Goal: Task Accomplishment & Management: Complete application form

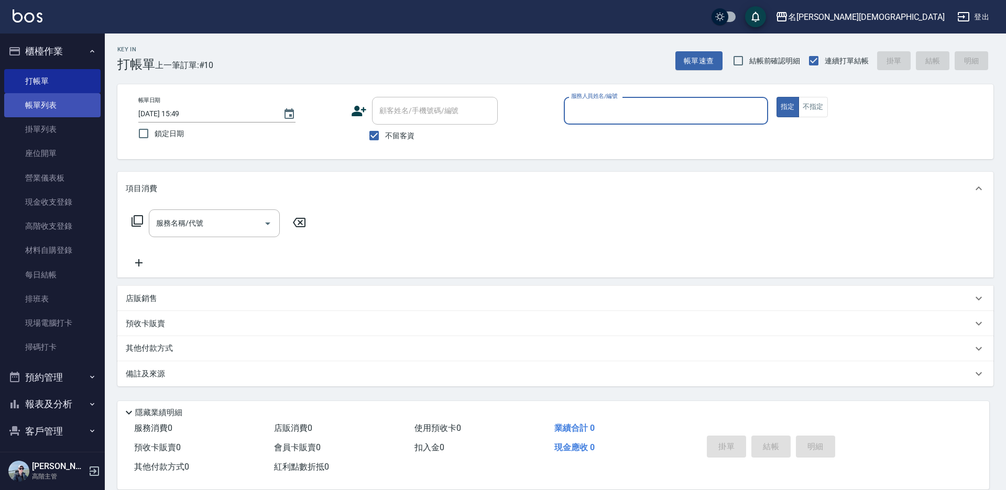
scroll to position [52, 0]
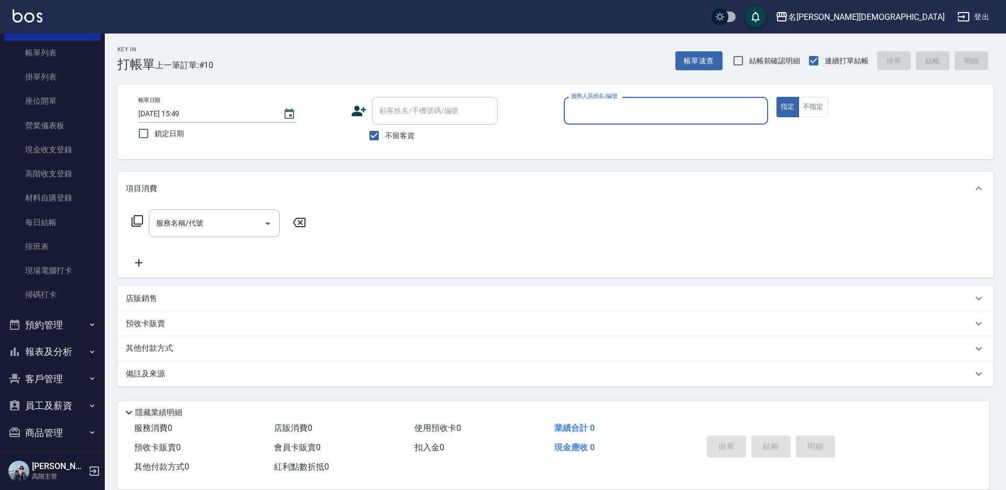
drag, startPoint x: 578, startPoint y: 109, endPoint x: 586, endPoint y: 123, distance: 15.5
click at [579, 109] on input "服務人員姓名/編號" at bounding box center [665, 111] width 195 height 18
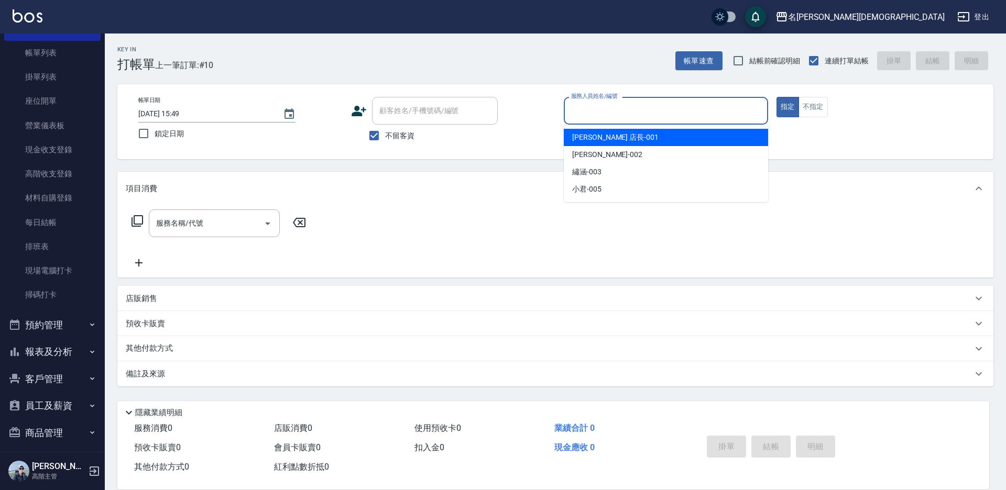
click at [592, 139] on span "[PERSON_NAME] 店長 -001" at bounding box center [615, 137] width 86 height 11
type input "[PERSON_NAME] 店長-001"
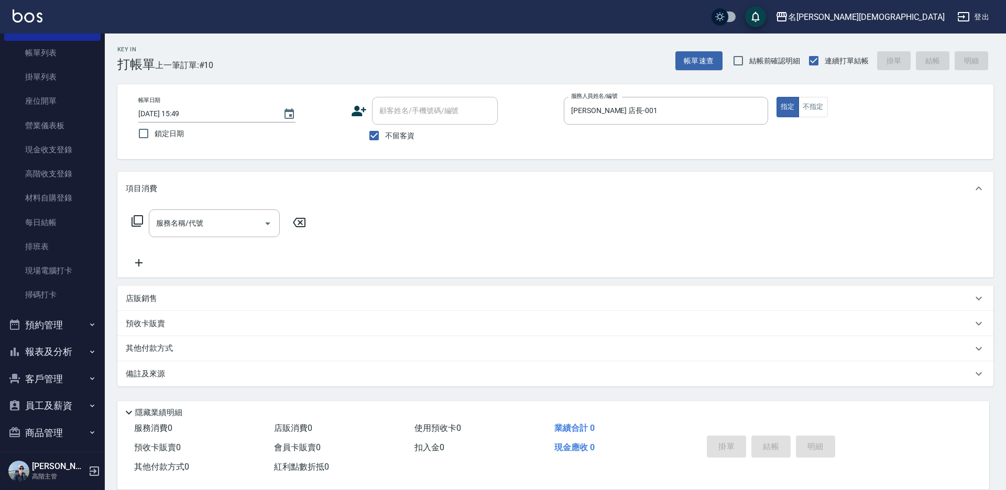
click at [138, 219] on icon at bounding box center [137, 221] width 13 height 13
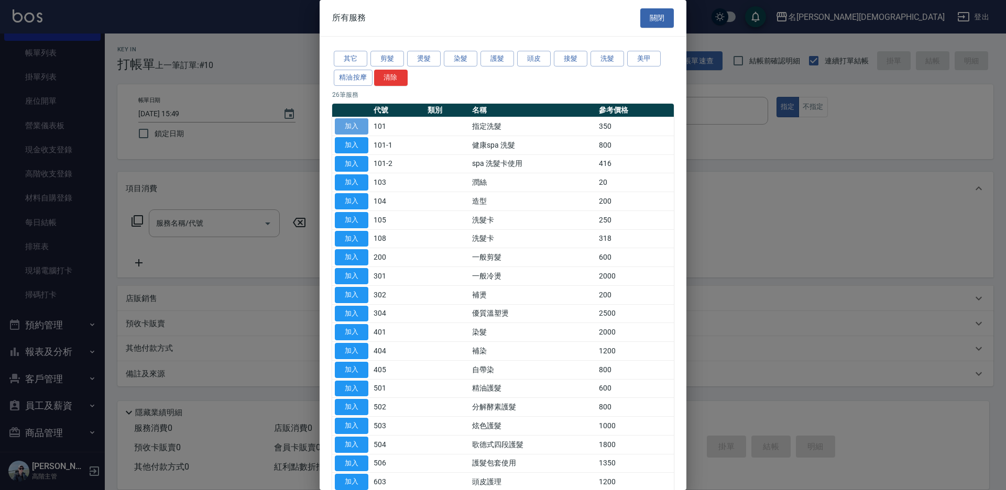
click at [347, 126] on button "加入" at bounding box center [352, 126] width 34 height 16
type input "指定洗髮(101)"
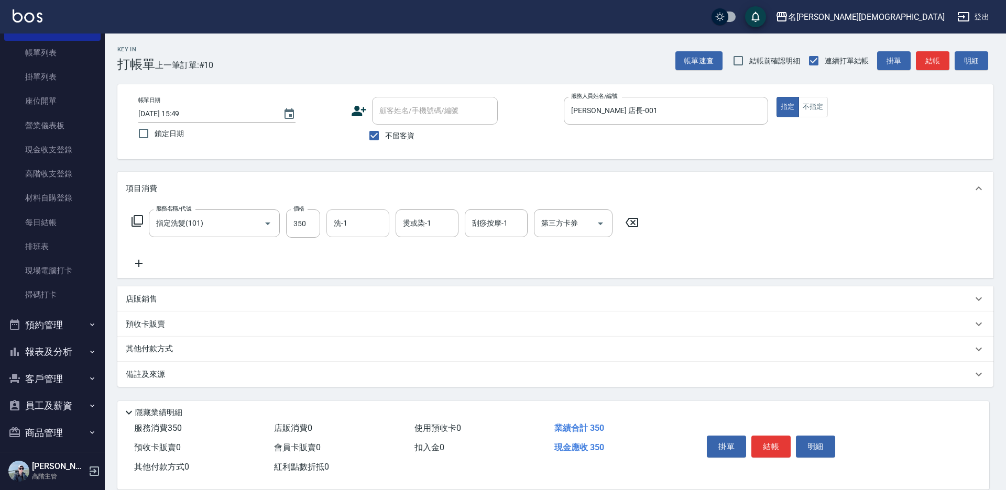
click at [365, 219] on input "洗-1" at bounding box center [357, 223] width 53 height 18
drag, startPoint x: 367, startPoint y: 288, endPoint x: 384, endPoint y: 294, distance: 19.1
click at [367, 288] on div "繡涵 -003" at bounding box center [357, 295] width 63 height 17
type input "繡涵-003"
click at [768, 447] on button "結帳" at bounding box center [770, 447] width 39 height 22
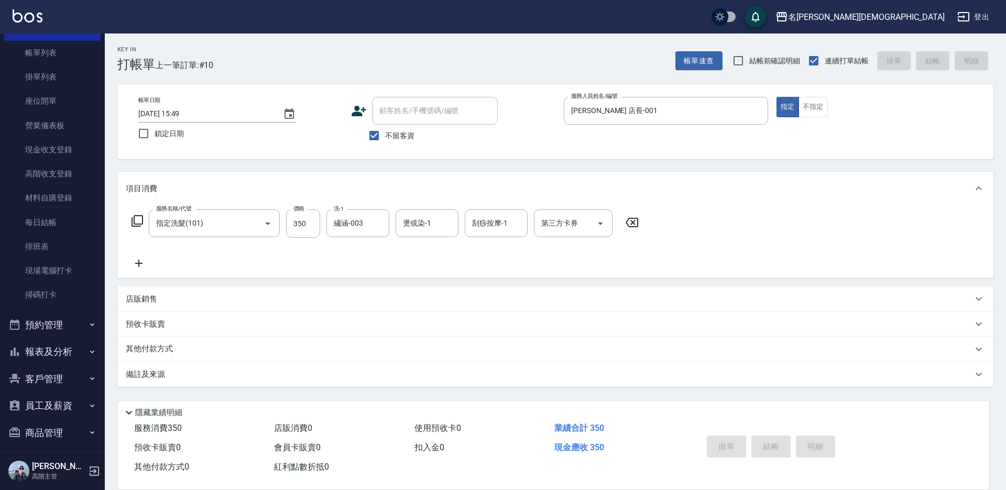
type input "[DATE] 16:25"
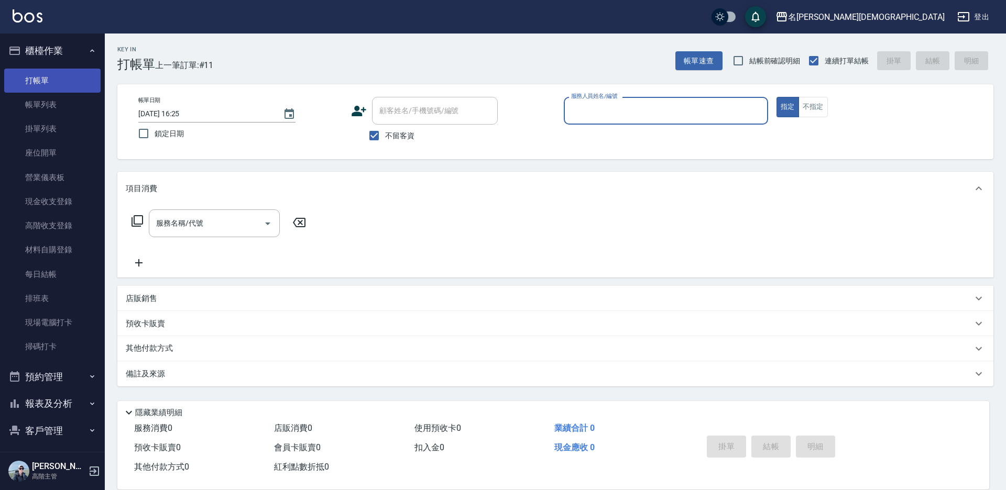
scroll to position [0, 0]
click at [61, 109] on link "帳單列表" at bounding box center [52, 105] width 96 height 24
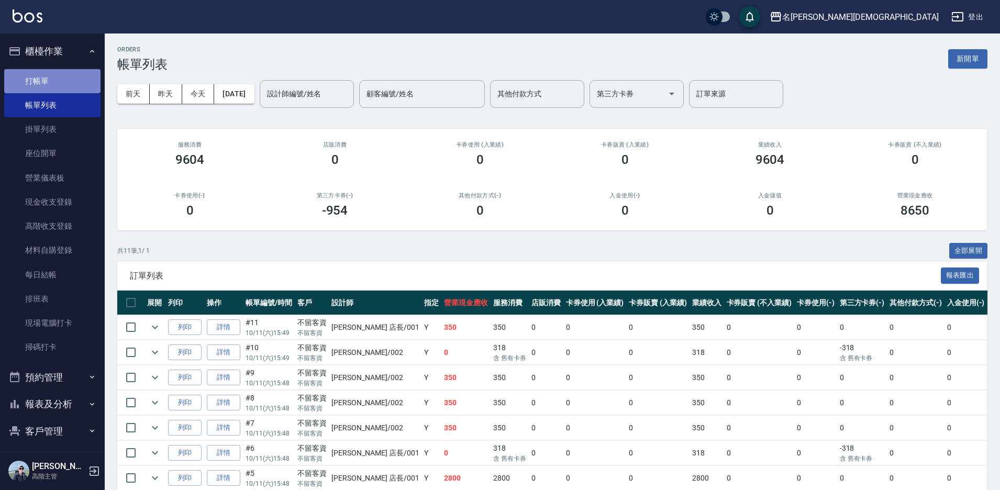
click at [60, 84] on link "打帳單" at bounding box center [52, 81] width 96 height 24
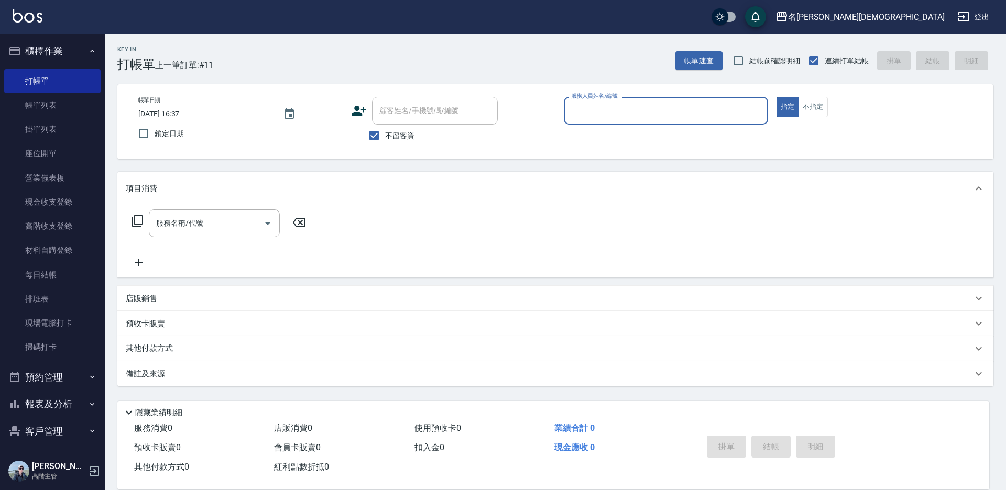
click at [576, 119] on input "服務人員姓名/編號" at bounding box center [665, 111] width 195 height 18
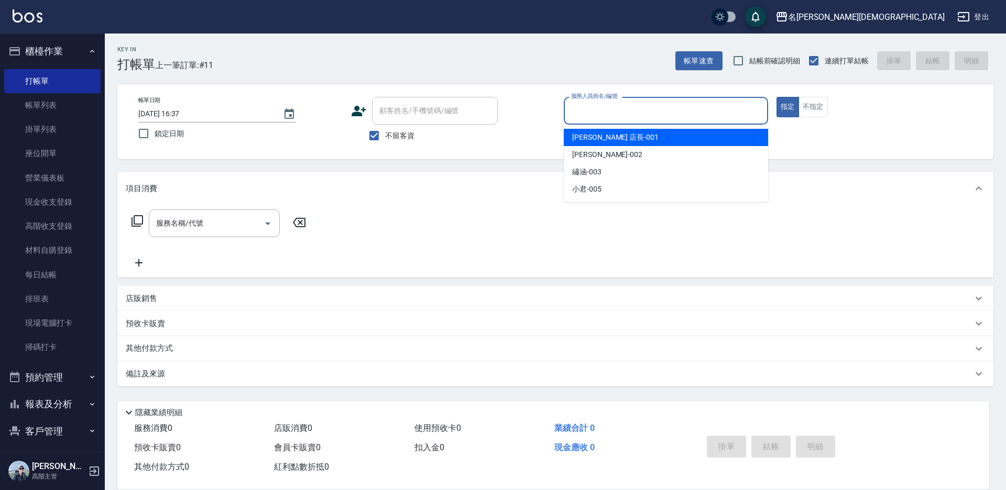
drag, startPoint x: 590, startPoint y: 142, endPoint x: 584, endPoint y: 135, distance: 9.3
click at [590, 142] on span "[PERSON_NAME] 店長 -001" at bounding box center [615, 137] width 86 height 11
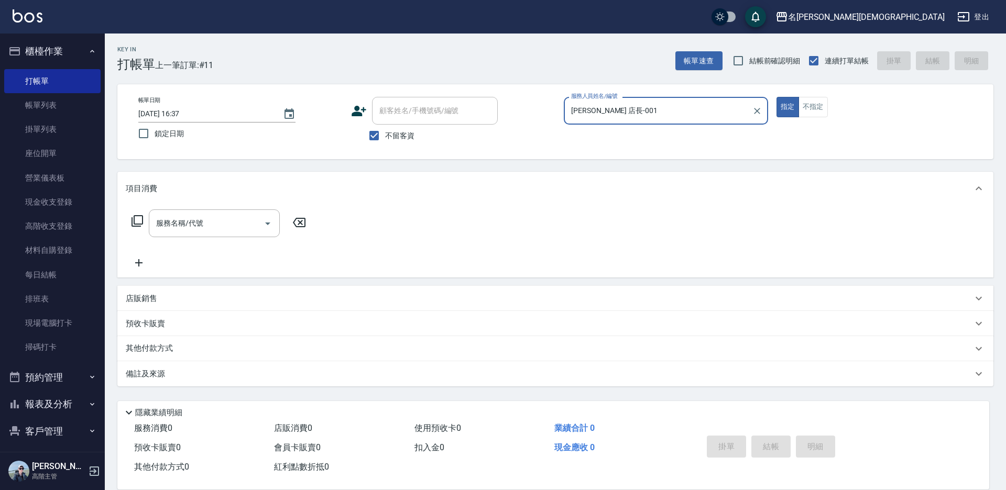
type input "[PERSON_NAME] 店長-001"
click at [133, 223] on icon at bounding box center [137, 221] width 13 height 13
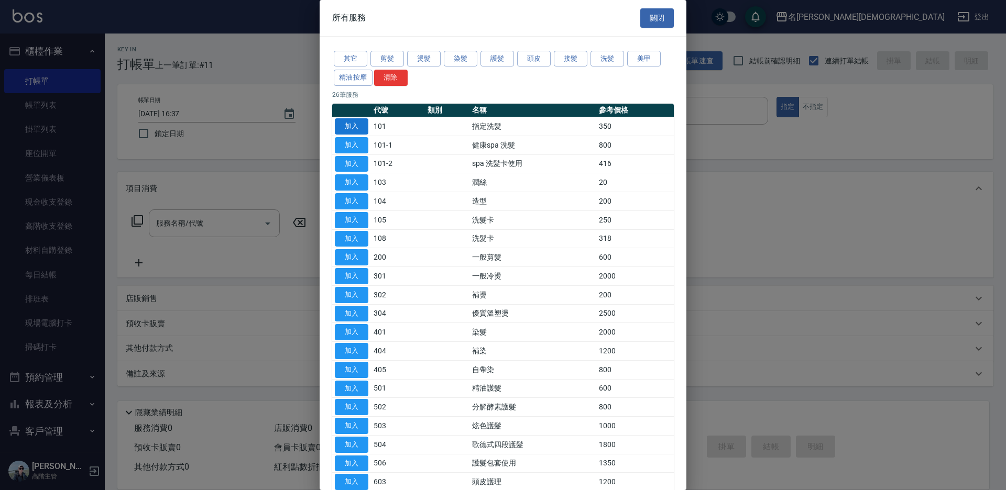
click at [365, 124] on button "加入" at bounding box center [352, 126] width 34 height 16
type input "指定洗髮(101)"
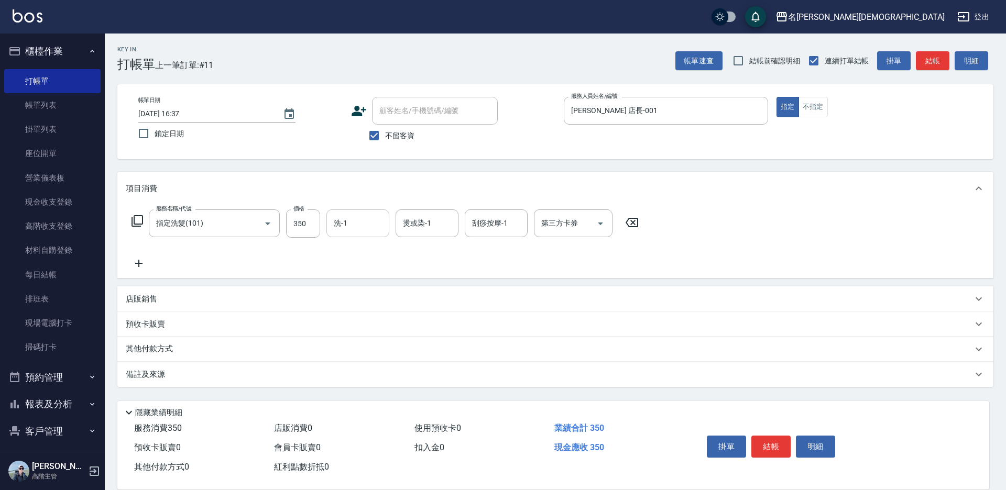
click at [363, 216] on input "洗-1" at bounding box center [357, 223] width 53 height 18
click at [356, 290] on span "繡涵 -003" at bounding box center [349, 295] width 29 height 11
type input "繡涵-003"
click at [778, 437] on button "結帳" at bounding box center [770, 447] width 39 height 22
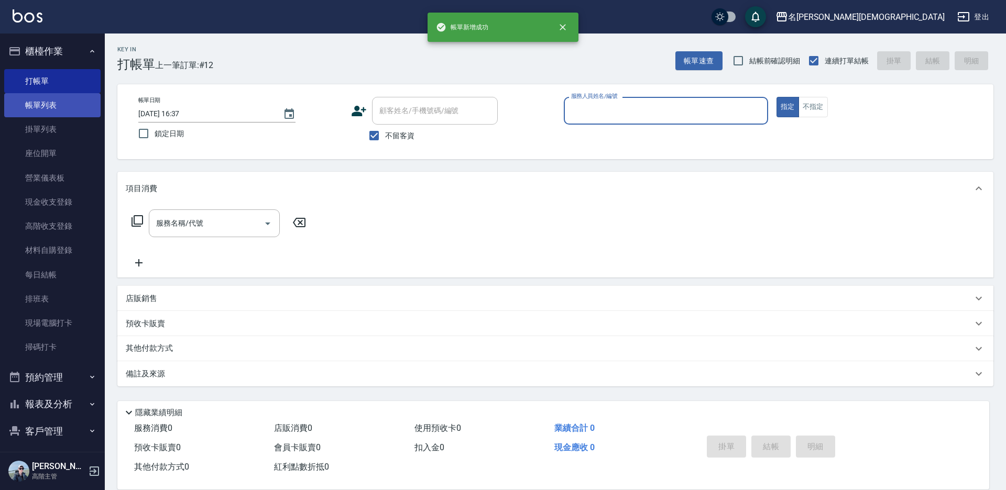
click at [66, 106] on link "帳單列表" at bounding box center [52, 105] width 96 height 24
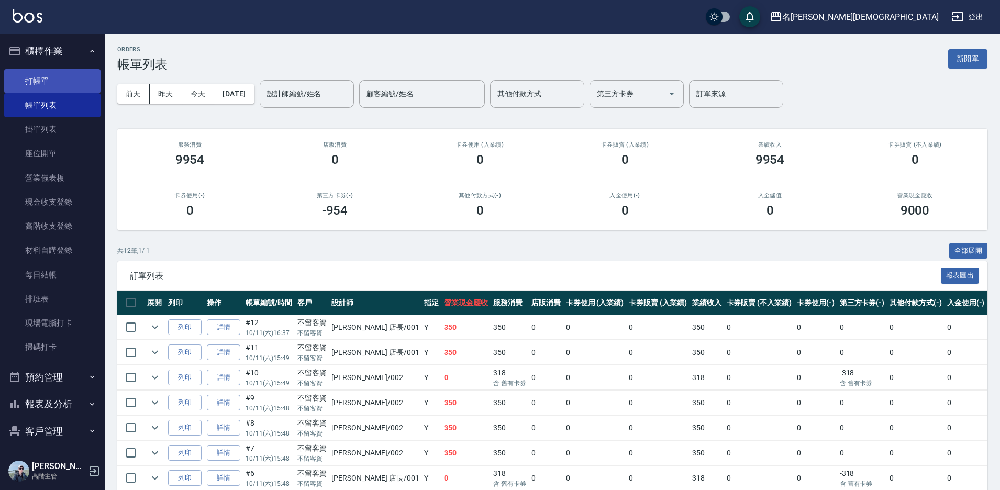
click at [46, 79] on link "打帳單" at bounding box center [52, 81] width 96 height 24
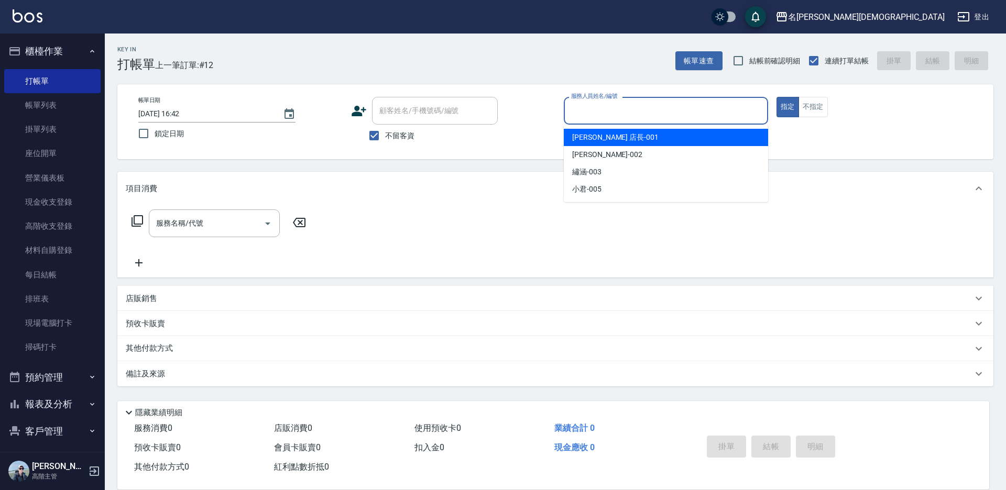
click at [634, 111] on input "服務人員姓名/編號" at bounding box center [665, 111] width 195 height 18
click at [616, 135] on div "[PERSON_NAME] 店長 -001" at bounding box center [666, 137] width 204 height 17
type input "[PERSON_NAME] 店長-001"
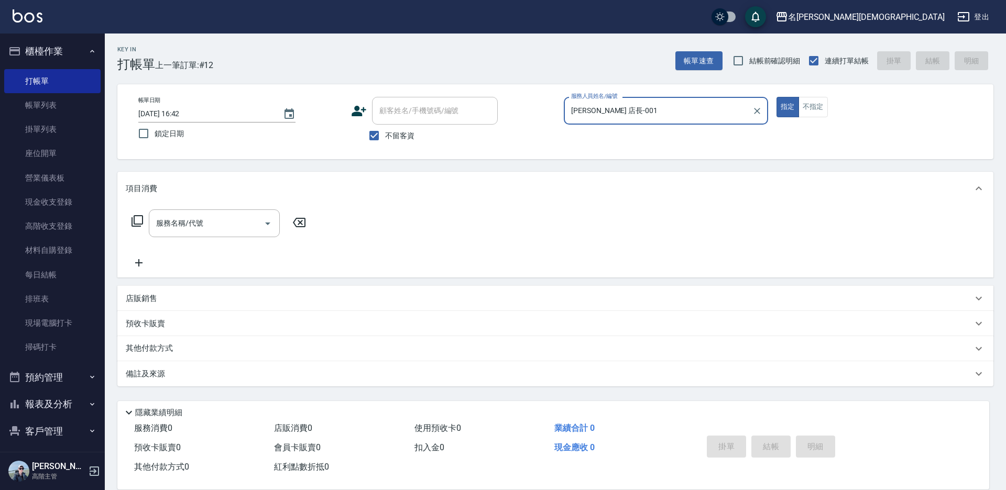
click at [139, 220] on icon at bounding box center [137, 221] width 13 height 13
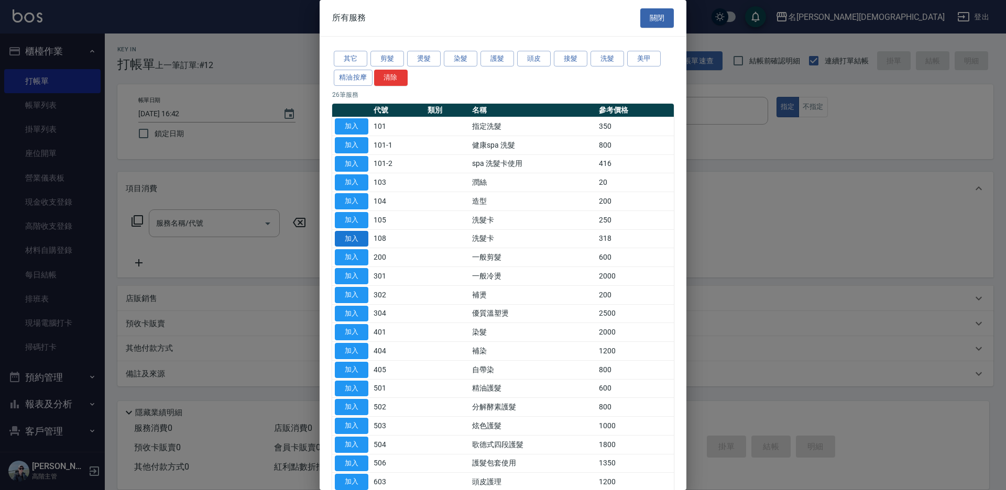
click at [340, 237] on button "加入" at bounding box center [352, 239] width 34 height 16
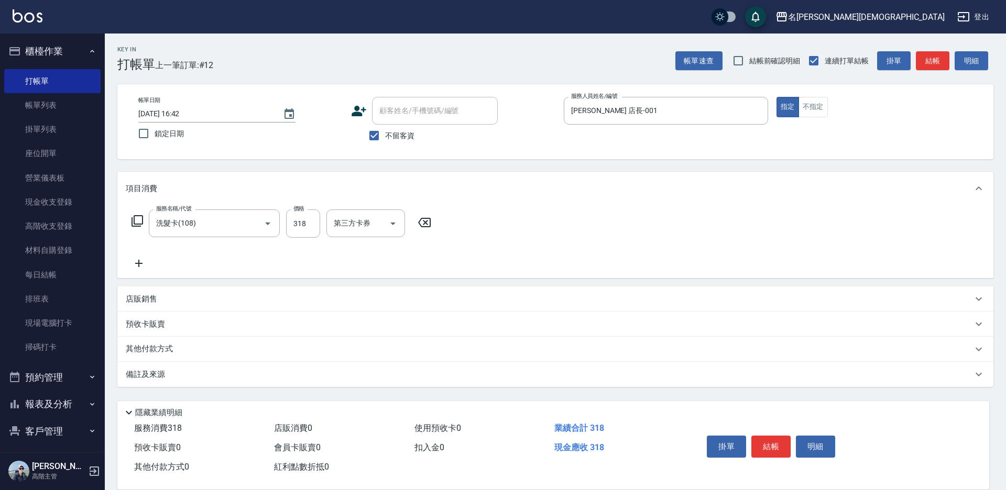
type input "洗髮卡(108)"
click at [550, 227] on div "第三方卡券 第三方卡券" at bounding box center [573, 223] width 79 height 28
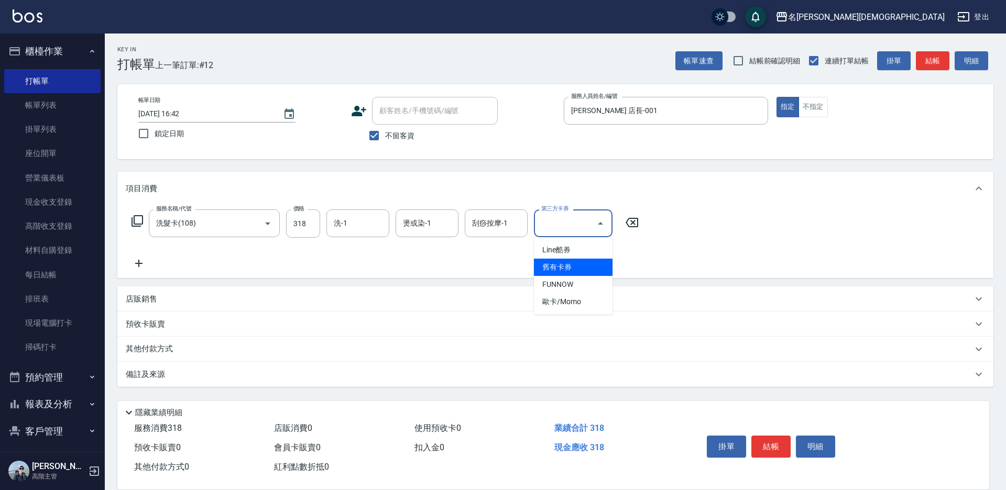
drag, startPoint x: 560, startPoint y: 267, endPoint x: 486, endPoint y: 244, distance: 77.2
click at [559, 267] on span "舊有卡券" at bounding box center [573, 267] width 79 height 17
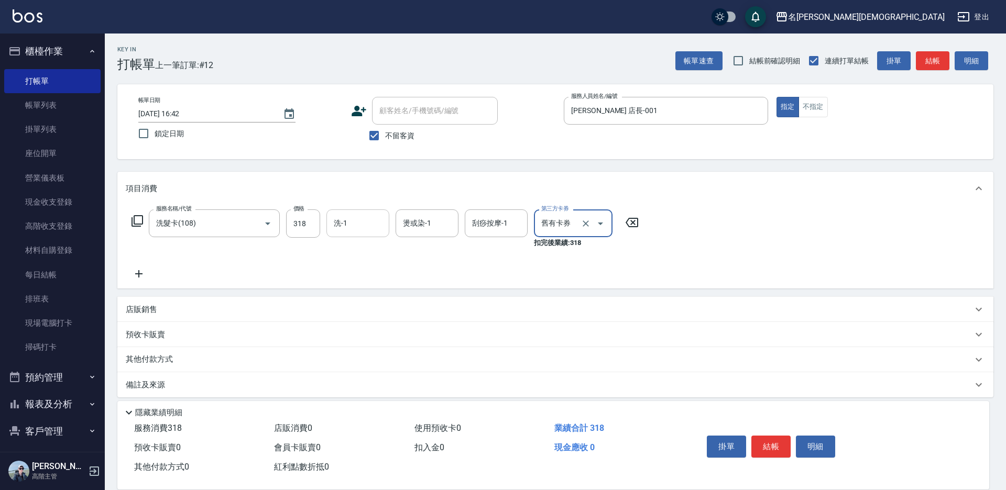
type input "舊有卡券"
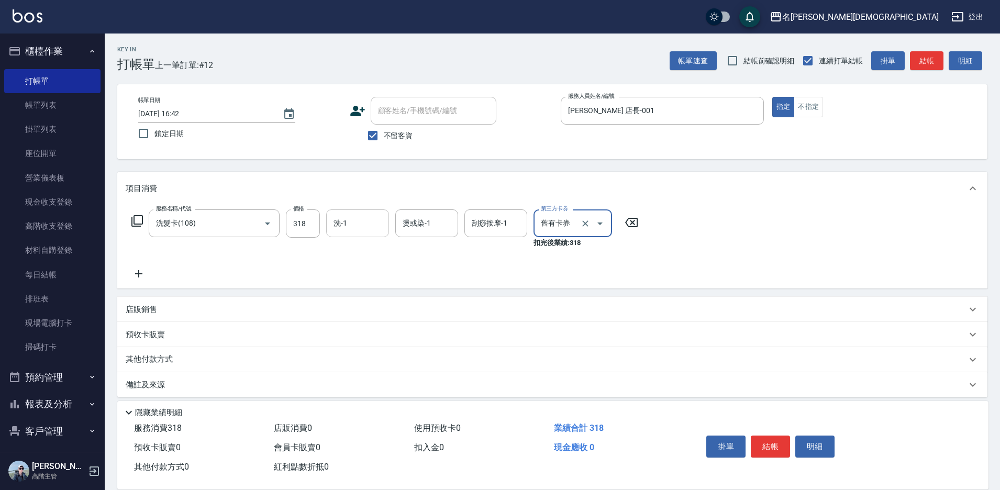
click at [347, 215] on input "洗-1" at bounding box center [357, 223] width 53 height 18
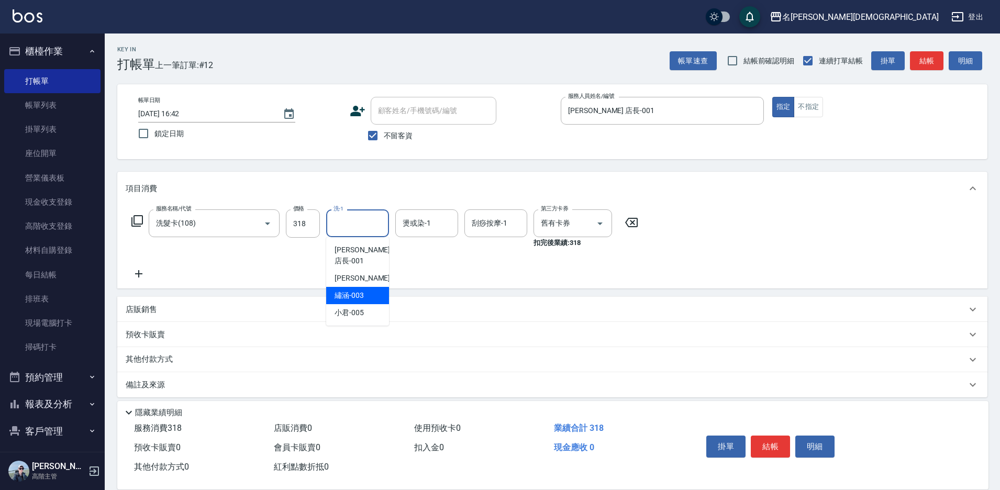
click at [367, 287] on div "繡涵 -003" at bounding box center [357, 295] width 63 height 17
type input "繡涵-003"
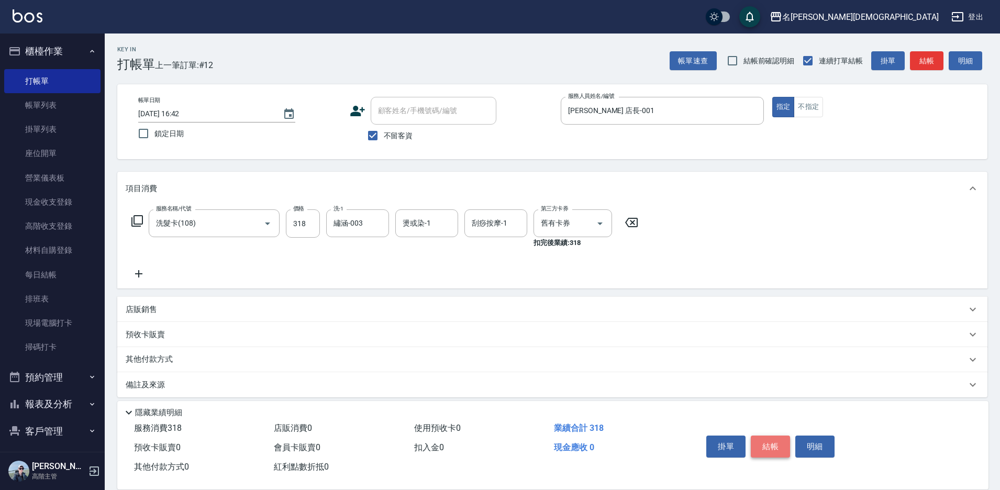
click at [773, 444] on button "結帳" at bounding box center [770, 447] width 39 height 22
